Goal: Task Accomplishment & Management: Complete application form

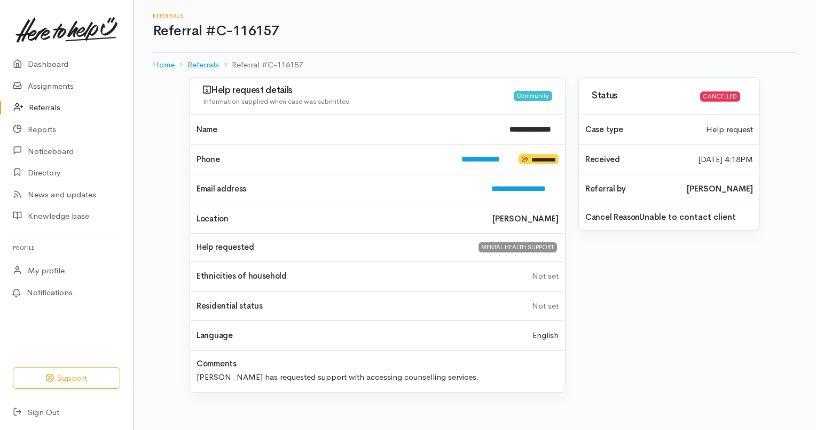
drag, startPoint x: 435, startPoint y: 376, endPoint x: 193, endPoint y: 381, distance: 241.6
click at [193, 381] on div "Aki has requested support with accessing counselling services." at bounding box center [377, 375] width 375 height 15
copy div "Aki has requested support with accessing counselling services."
click at [63, 103] on link "Referrals" at bounding box center [66, 108] width 133 height 22
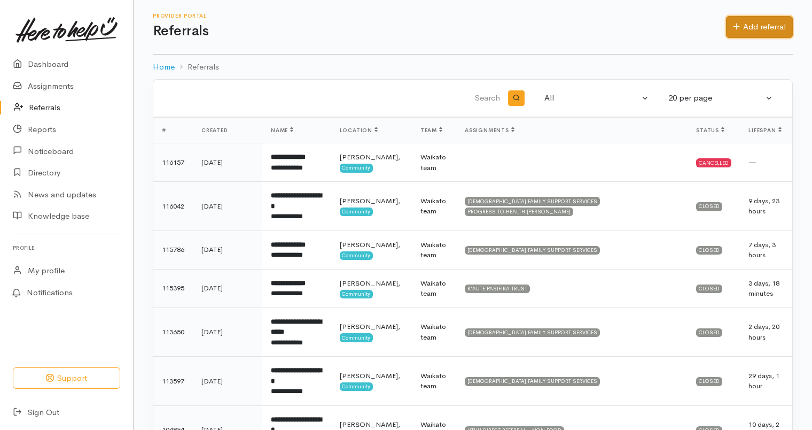
click at [746, 28] on link "Add referral" at bounding box center [759, 27] width 67 height 22
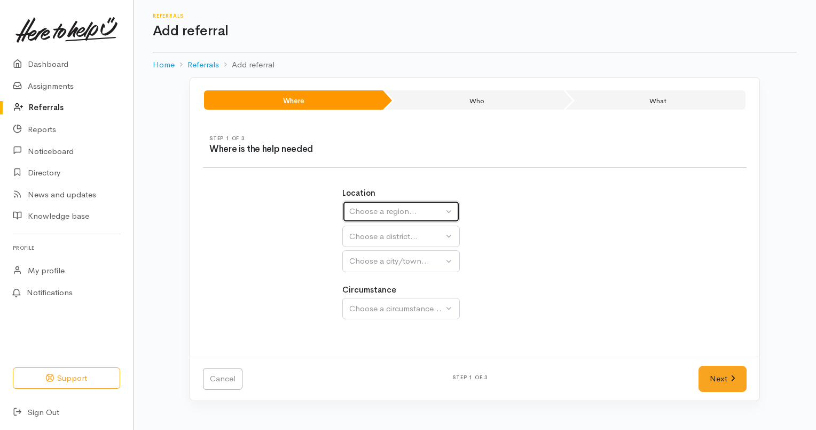
click at [432, 206] on div "Choose a region..." at bounding box center [396, 211] width 94 height 12
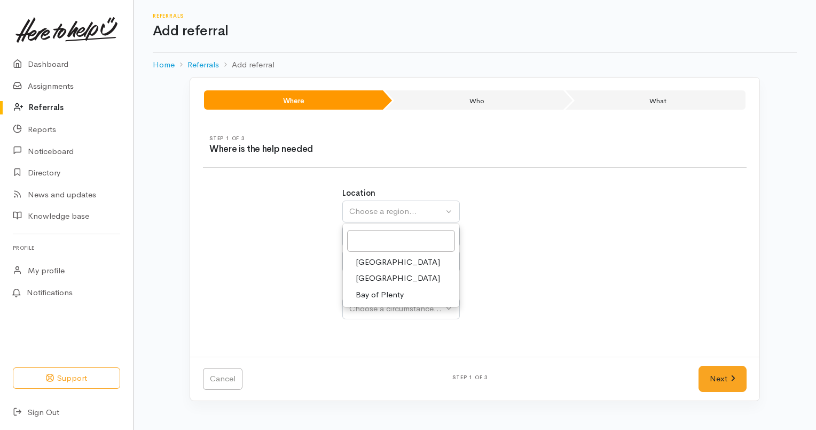
click at [392, 279] on link "[GEOGRAPHIC_DATA]" at bounding box center [401, 278] width 116 height 17
select select "3"
select select
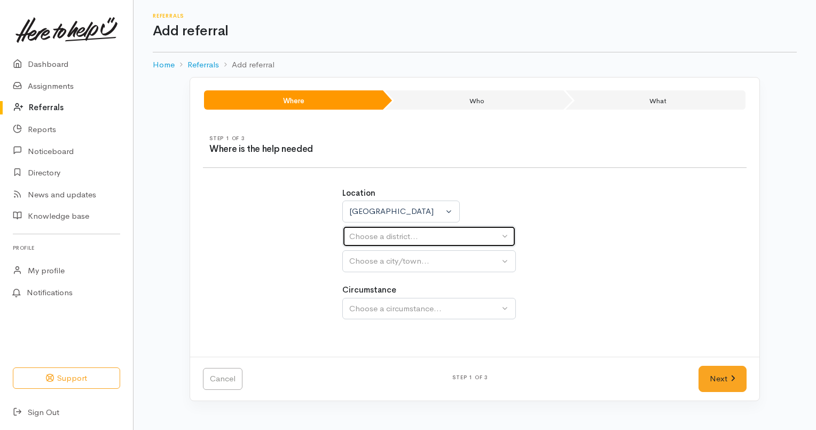
click at [414, 233] on div "Choose a district..." at bounding box center [424, 236] width 150 height 12
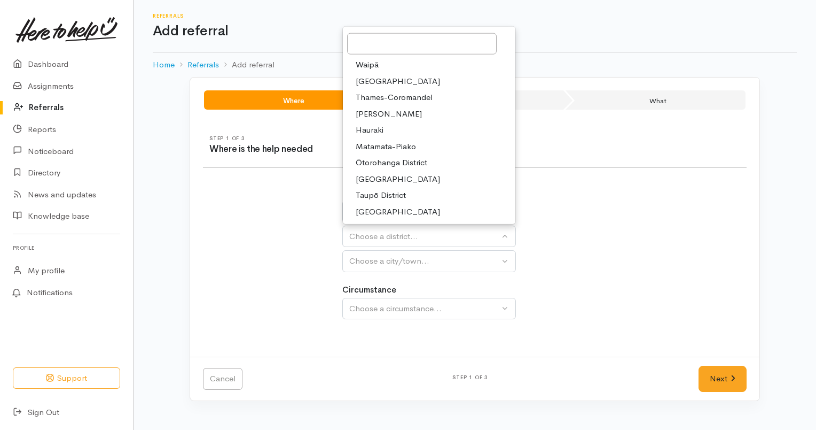
click at [392, 108] on link "[PERSON_NAME]" at bounding box center [429, 114] width 173 height 17
select select "4"
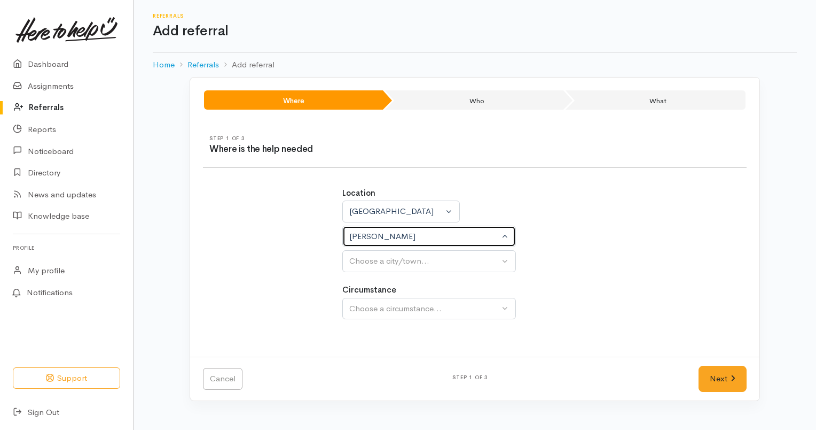
select select
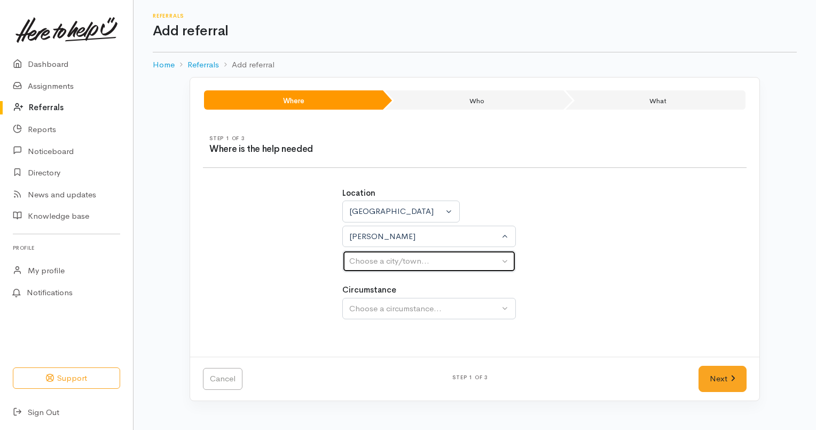
click at [404, 254] on button "Choose a city/town..." at bounding box center [429, 261] width 174 height 22
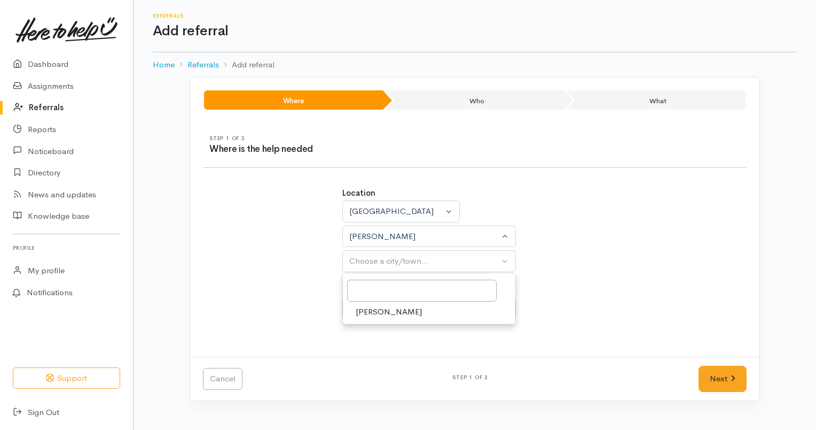
click at [386, 312] on span "[PERSON_NAME]" at bounding box center [389, 312] width 66 height 12
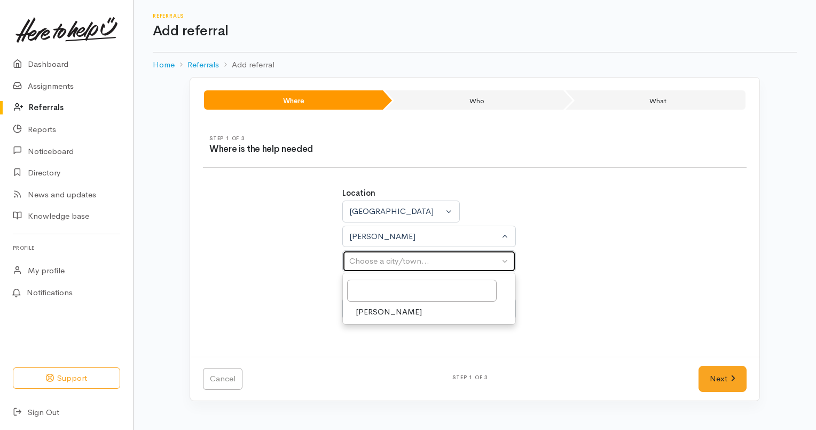
select select "1"
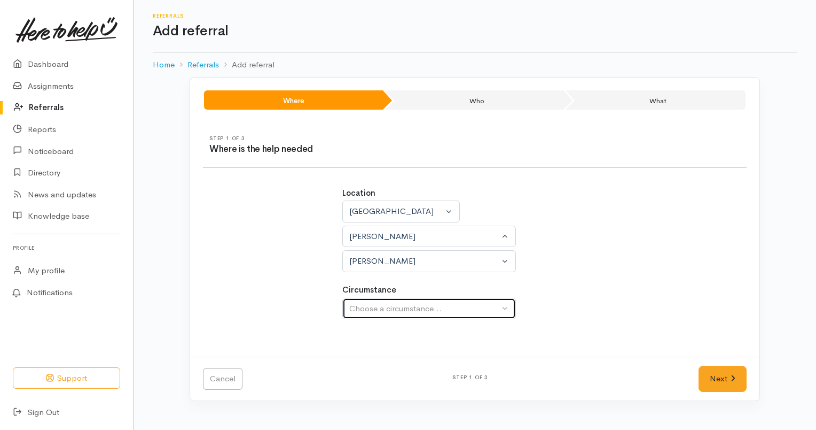
click at [500, 307] on button "Choose a circumstance..." at bounding box center [429, 309] width 174 height 22
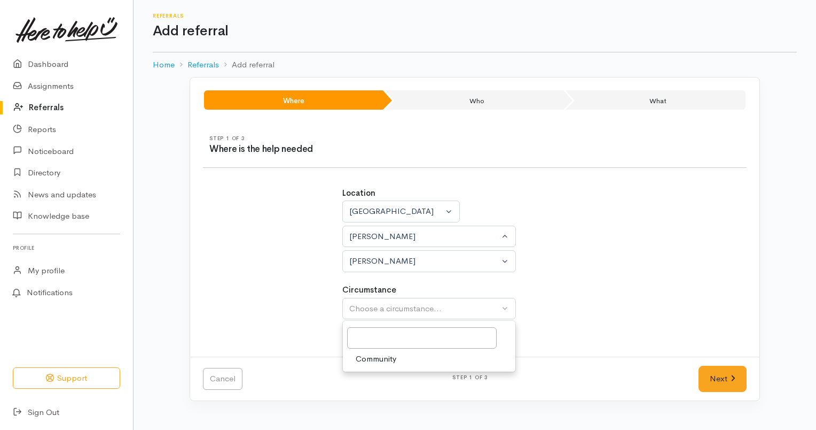
click at [479, 368] on div "Community" at bounding box center [429, 346] width 174 height 52
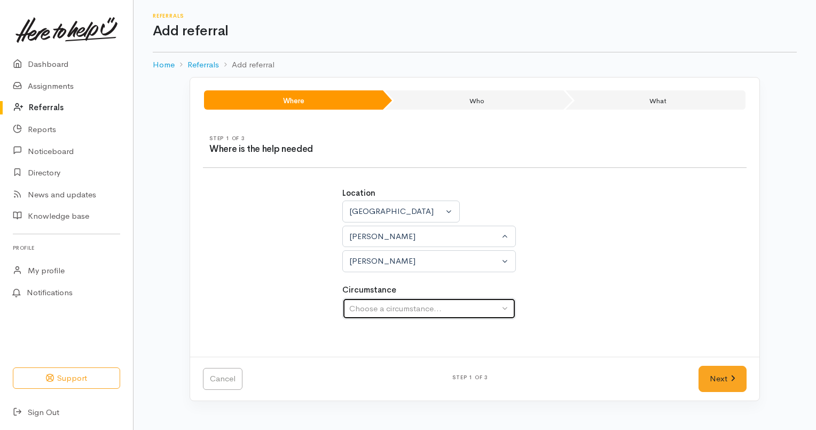
click at [502, 308] on button "Choose a circumstance..." at bounding box center [429, 309] width 174 height 22
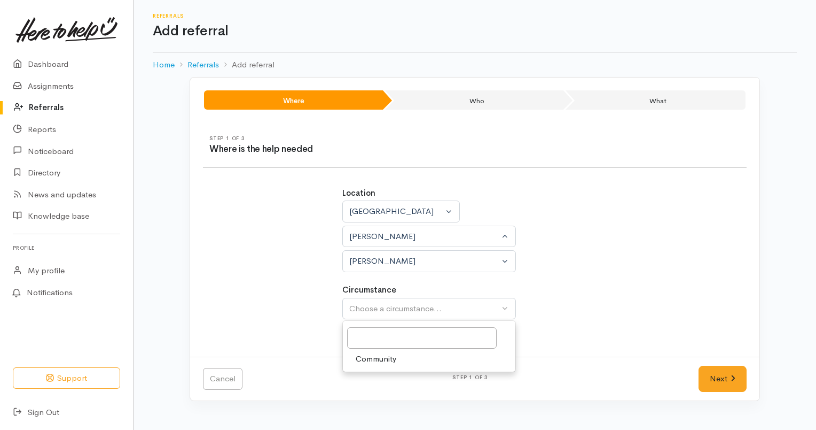
click at [480, 353] on link "Community" at bounding box center [429, 358] width 173 height 17
select select "2"
click at [732, 380] on icon at bounding box center [733, 378] width 5 height 8
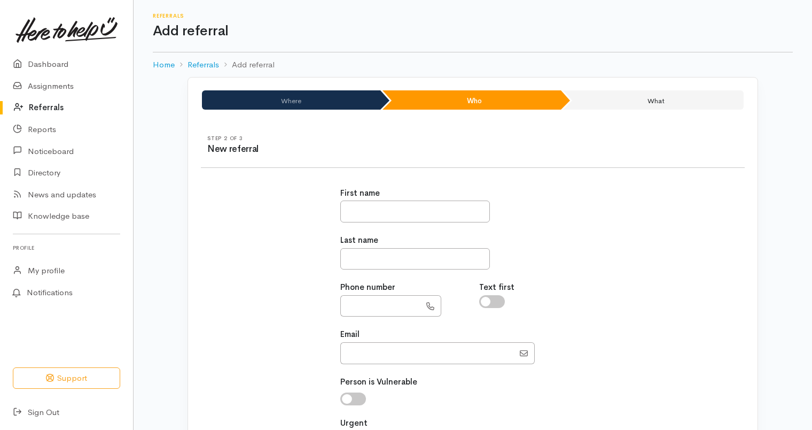
click at [383, 223] on div "First name Last name Phone number Text first Email" at bounding box center [473, 342] width 278 height 336
click at [378, 214] on input "text" at bounding box center [415, 211] width 150 height 22
type input "********"
type input "****"
type input "**********"
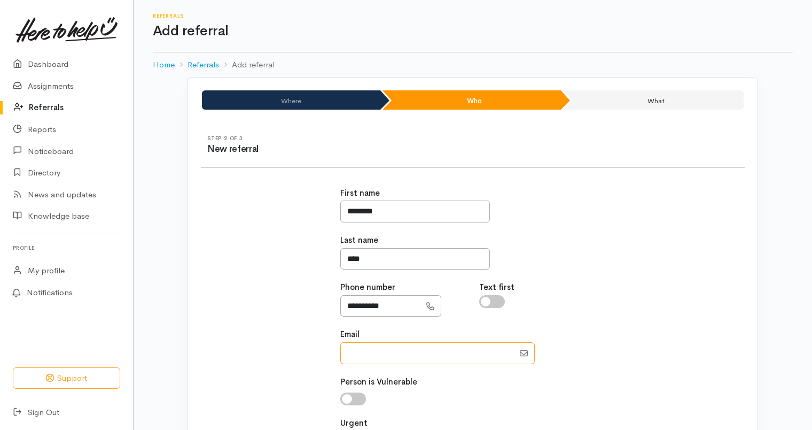
type input "[EMAIL_ADDRESS][DOMAIN_NAME]"
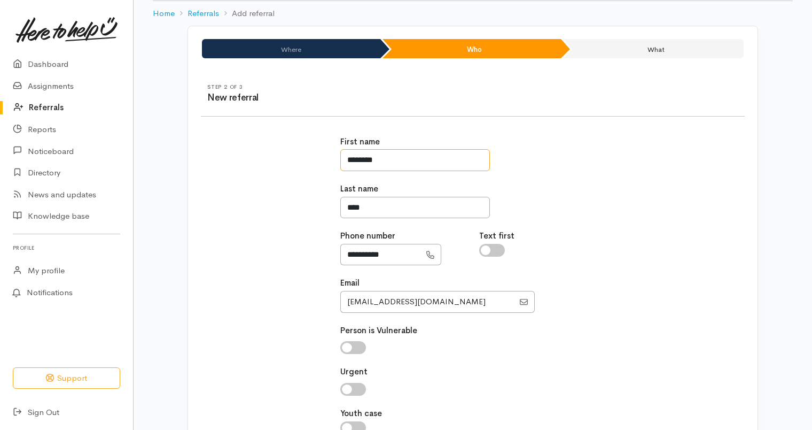
scroll to position [148, 0]
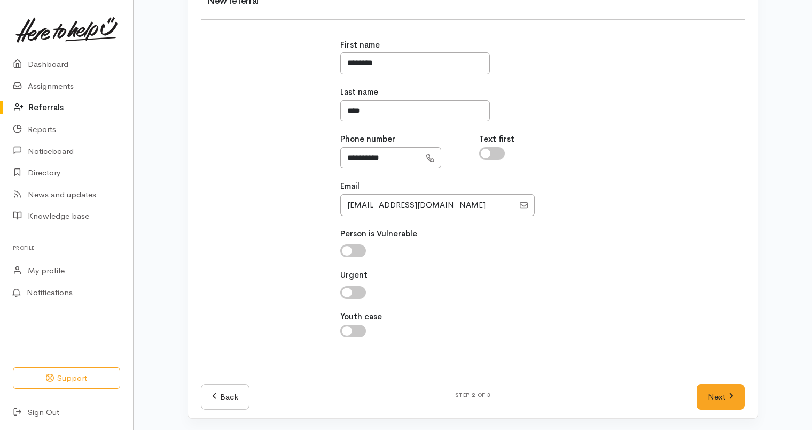
click at [496, 154] on input "checkbox" at bounding box center [492, 153] width 26 height 13
checkbox input "true"
click at [714, 402] on link "Next" at bounding box center [721, 397] width 48 height 26
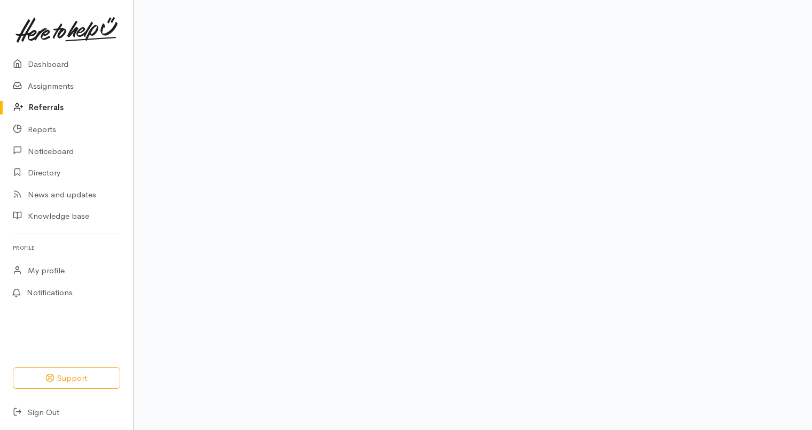
scroll to position [121, 0]
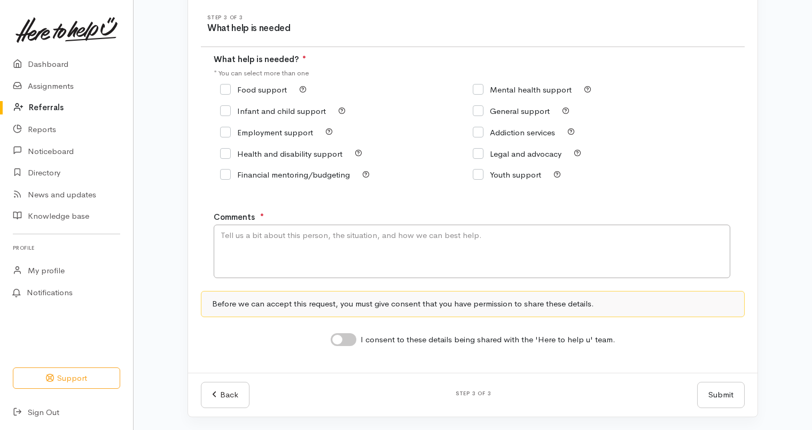
click at [472, 87] on div "Food support" at bounding box center [346, 89] width 253 height 15
click at [483, 90] on input "Mental health support" at bounding box center [522, 89] width 99 height 8
checkbox input "true"
click at [376, 224] on div "Comments ●" at bounding box center [486, 244] width 544 height 67
click at [371, 233] on textarea "Comments" at bounding box center [472, 250] width 517 height 53
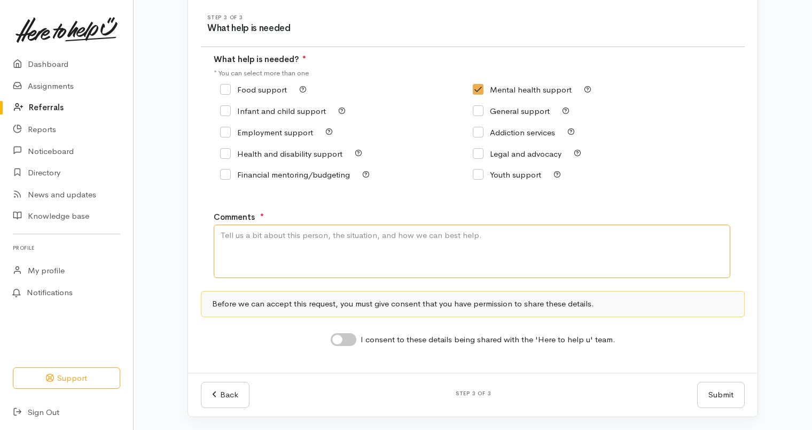
paste textarea "[PERSON_NAME] has requested support with accessing counselling services."
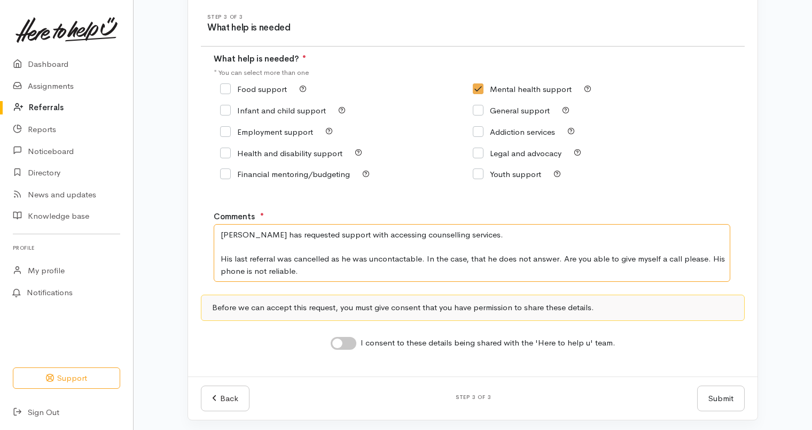
drag, startPoint x: 318, startPoint y: 277, endPoint x: 169, endPoint y: 200, distance: 167.3
click at [169, 200] on div "Where Who What Step 1 of 3 Where is the help needed Location [GEOGRAPHIC_DATA] …" at bounding box center [472, 188] width 609 height 464
type textarea "[PERSON_NAME] has requested support with accessing counselling services. His la…"
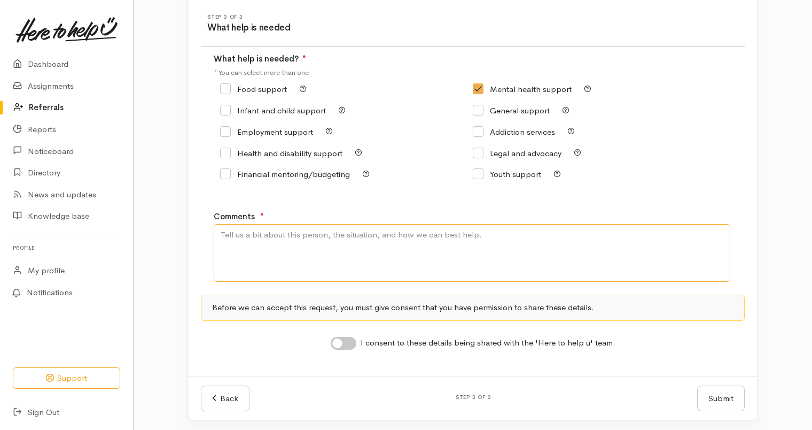
paste textarea "A has requested support with accessing counselling services. His last referral …"
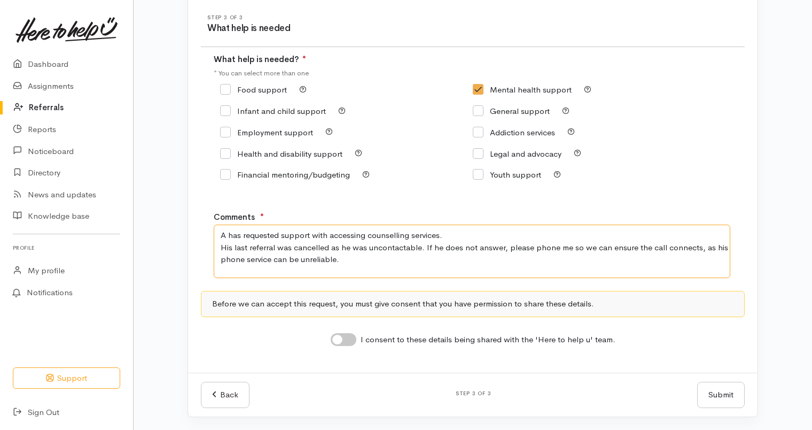
click at [227, 235] on textarea "A has requested support with accessing counselling services. His last referral …" at bounding box center [472, 250] width 517 height 53
type textarea "[PERSON_NAME] has requested support with accessing counselling services. His la…"
click at [351, 343] on input "I consent to these details being shared with the 'Here to help u' team." at bounding box center [344, 339] width 26 height 13
checkbox input "true"
click at [723, 394] on button "Submit" at bounding box center [721, 394] width 48 height 26
